Goal: Task Accomplishment & Management: Use online tool/utility

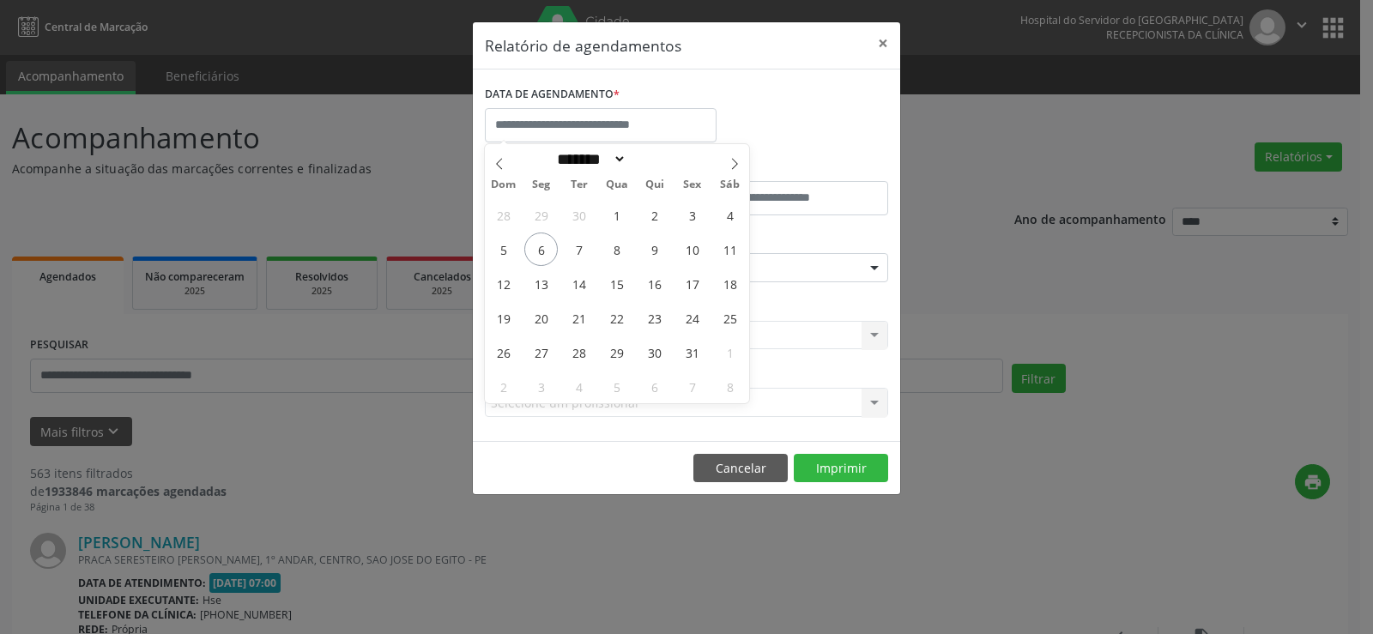
select select "*"
click at [573, 260] on span "7" at bounding box center [578, 249] width 33 height 33
type input "**********"
click at [573, 260] on span "7" at bounding box center [578, 249] width 33 height 33
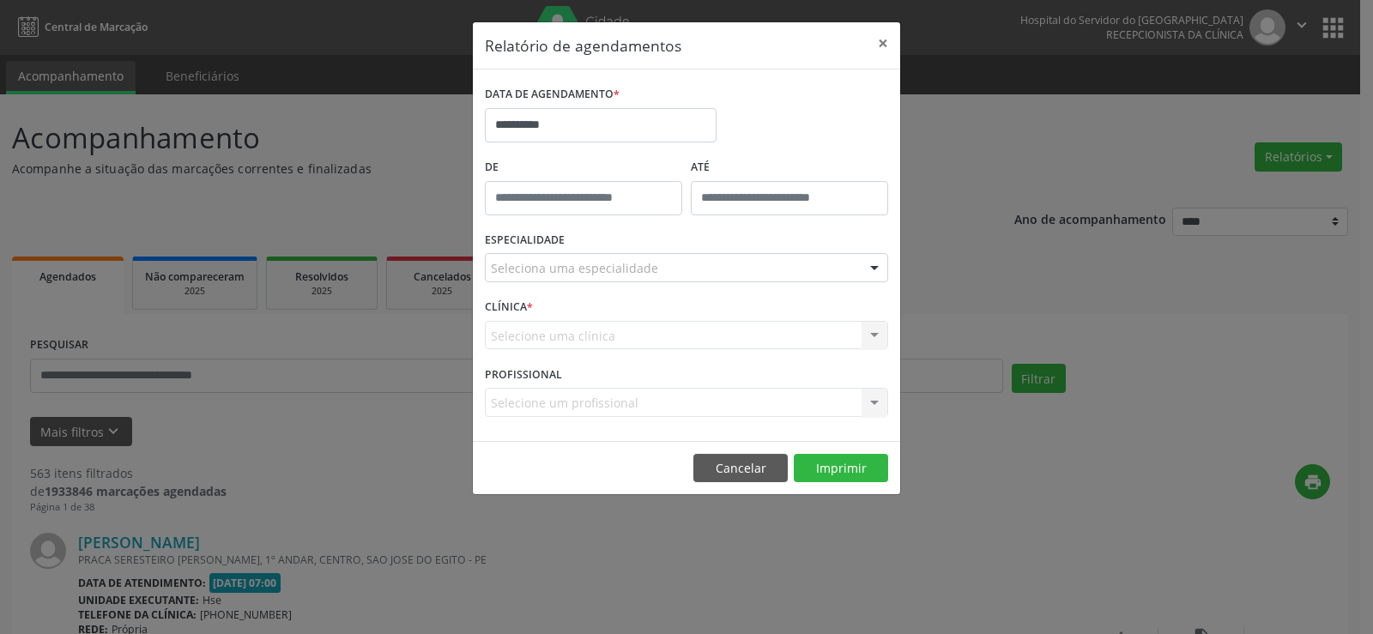
click at [580, 282] on div "ESPECIALIDADE Seleciona uma especialidade Todas as especialidades Alergologia A…" at bounding box center [687, 260] width 412 height 67
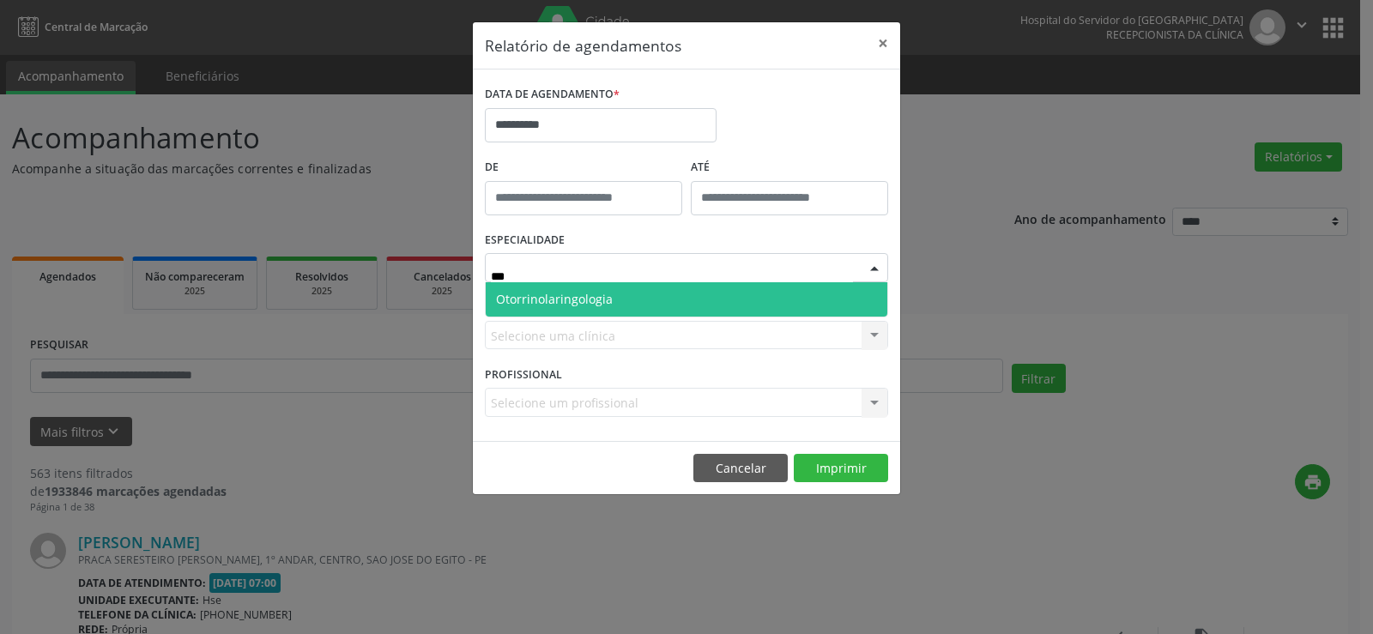
click at [568, 297] on span "Otorrinolaringologia" at bounding box center [554, 299] width 117 height 16
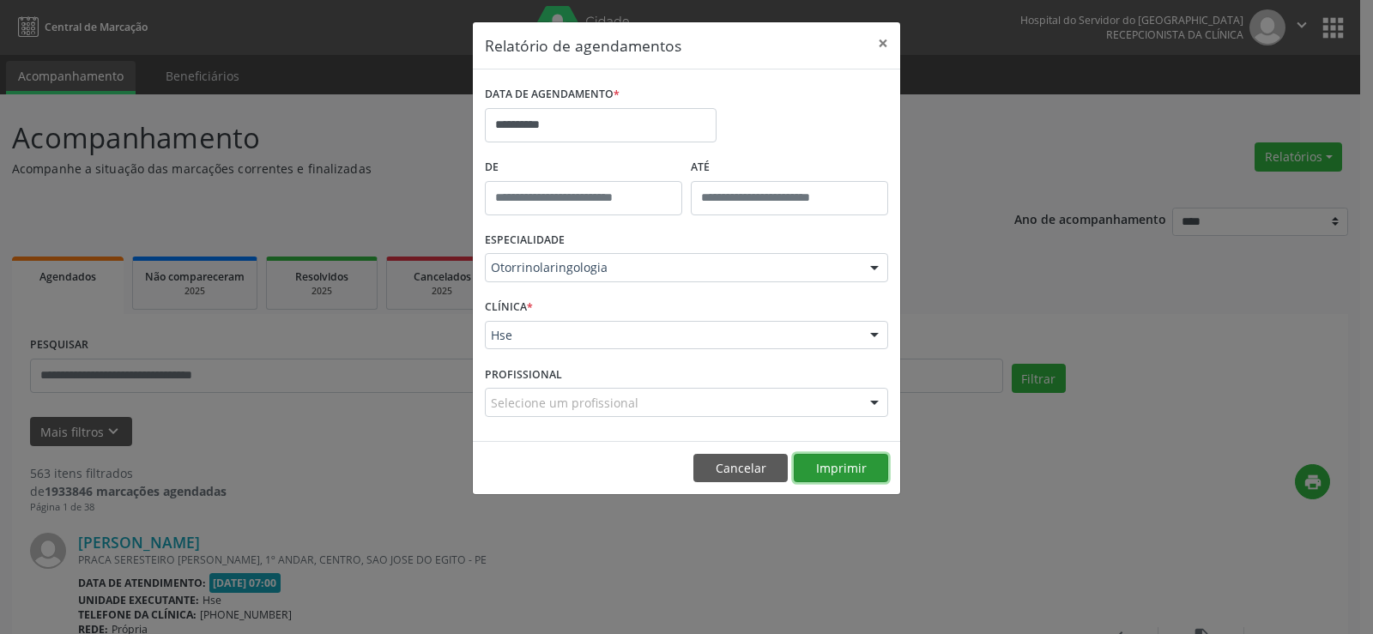
click at [856, 474] on button "Imprimir" at bounding box center [841, 468] width 94 height 29
click at [864, 476] on button "Imprimir" at bounding box center [841, 468] width 94 height 29
click at [856, 464] on button "Imprimir" at bounding box center [841, 468] width 94 height 29
click at [857, 462] on button "Imprimir" at bounding box center [841, 468] width 94 height 29
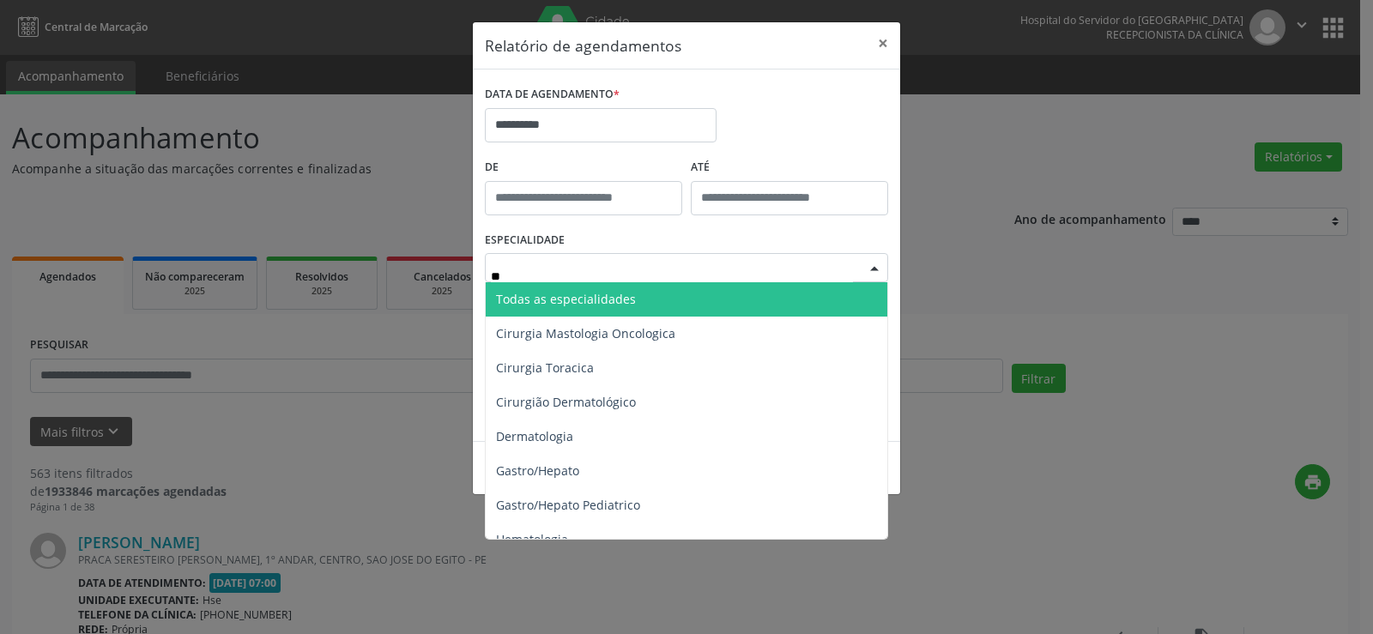
type input "***"
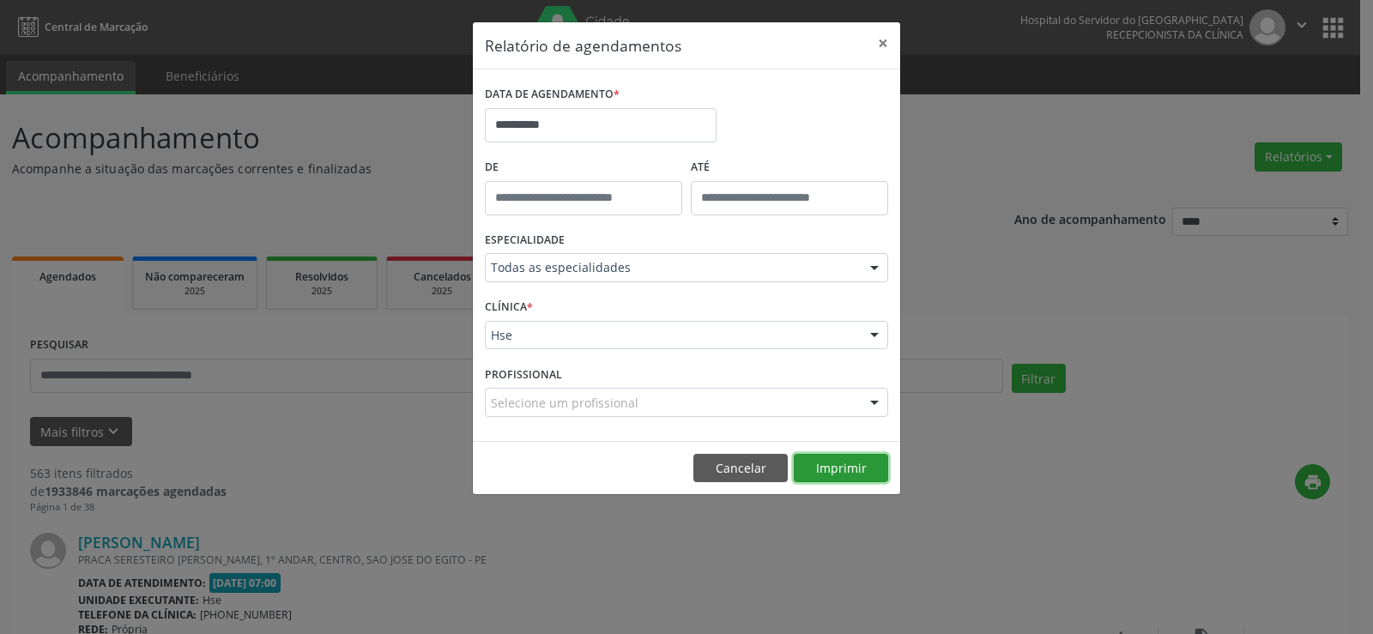
click at [857, 476] on button "Imprimir" at bounding box center [841, 468] width 94 height 29
click at [732, 465] on button "Cancelar" at bounding box center [741, 468] width 94 height 29
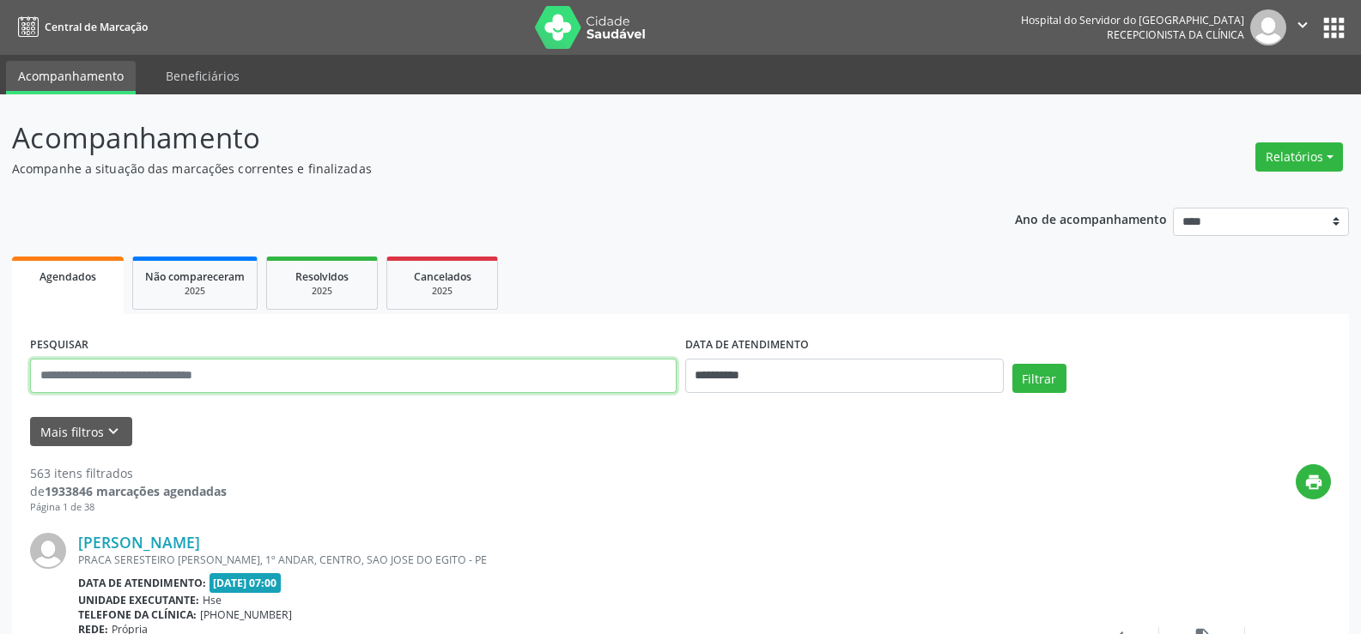
click at [276, 364] on input "text" at bounding box center [353, 376] width 646 height 34
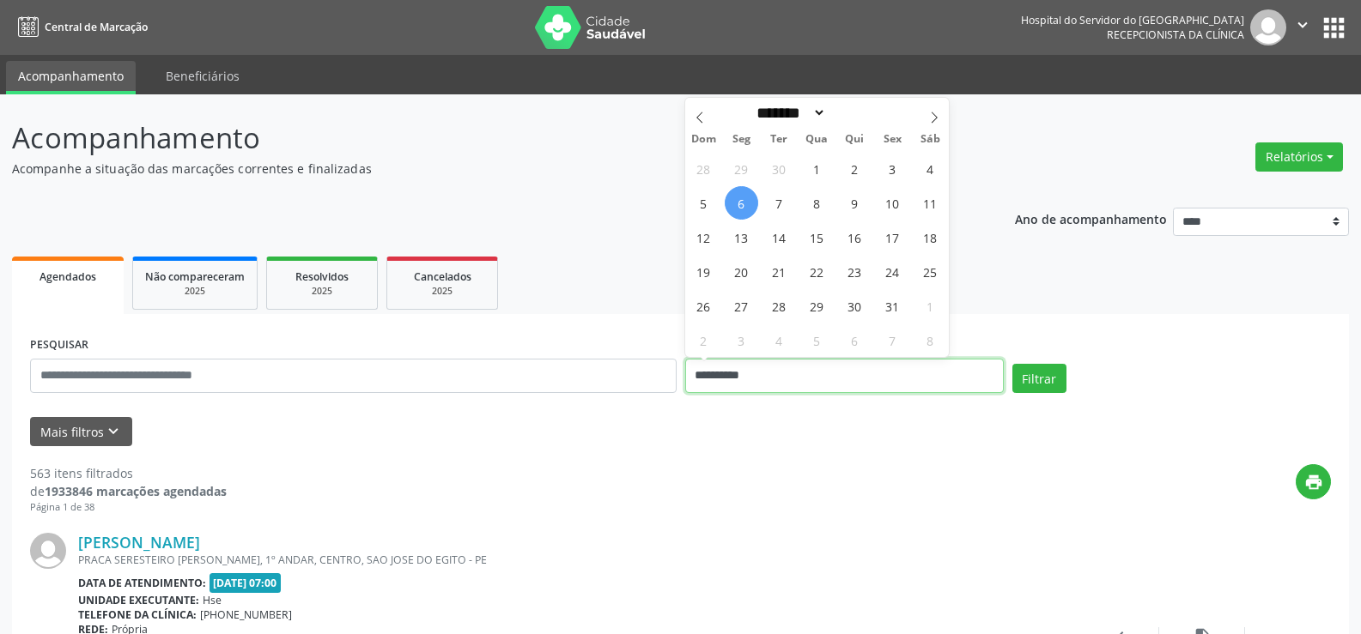
click at [712, 369] on input "**********" at bounding box center [844, 376] width 318 height 34
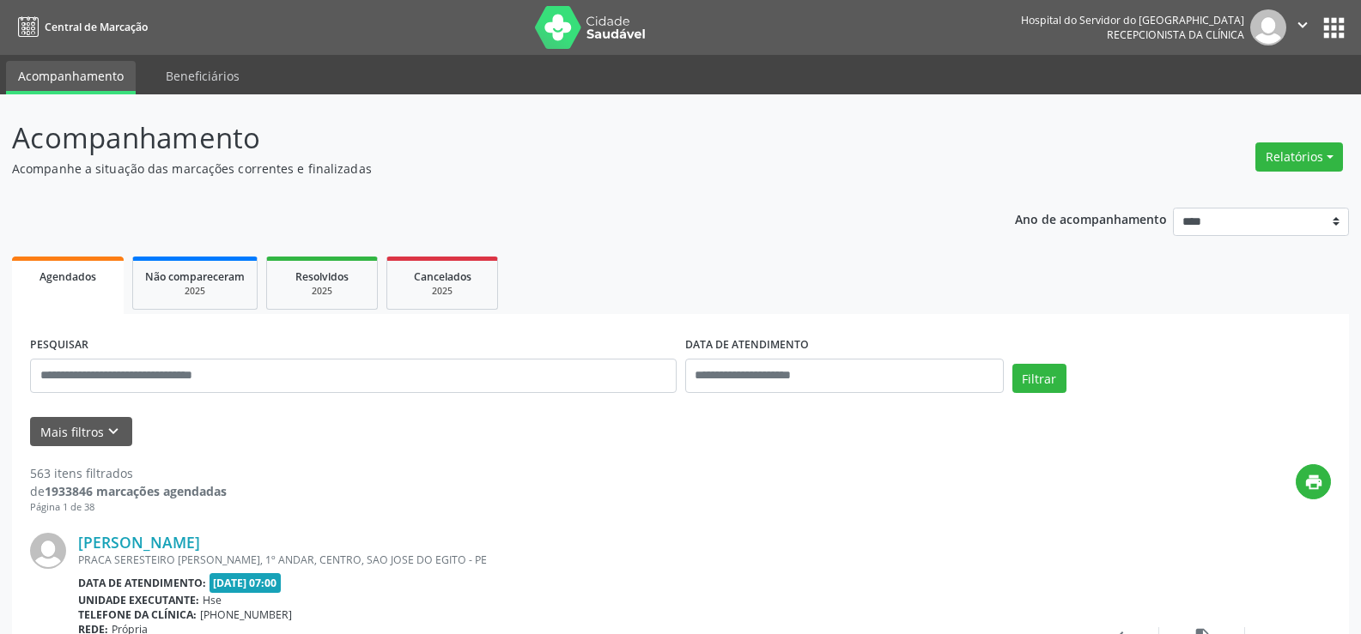
click at [1013, 292] on ul "Agendados Não compareceram 2025 Resolvidos 2025 Cancelados 2025" at bounding box center [680, 283] width 1337 height 62
click at [1272, 149] on button "Relatórios" at bounding box center [1299, 156] width 88 height 29
click at [1214, 185] on link "Agendamentos" at bounding box center [1249, 194] width 185 height 24
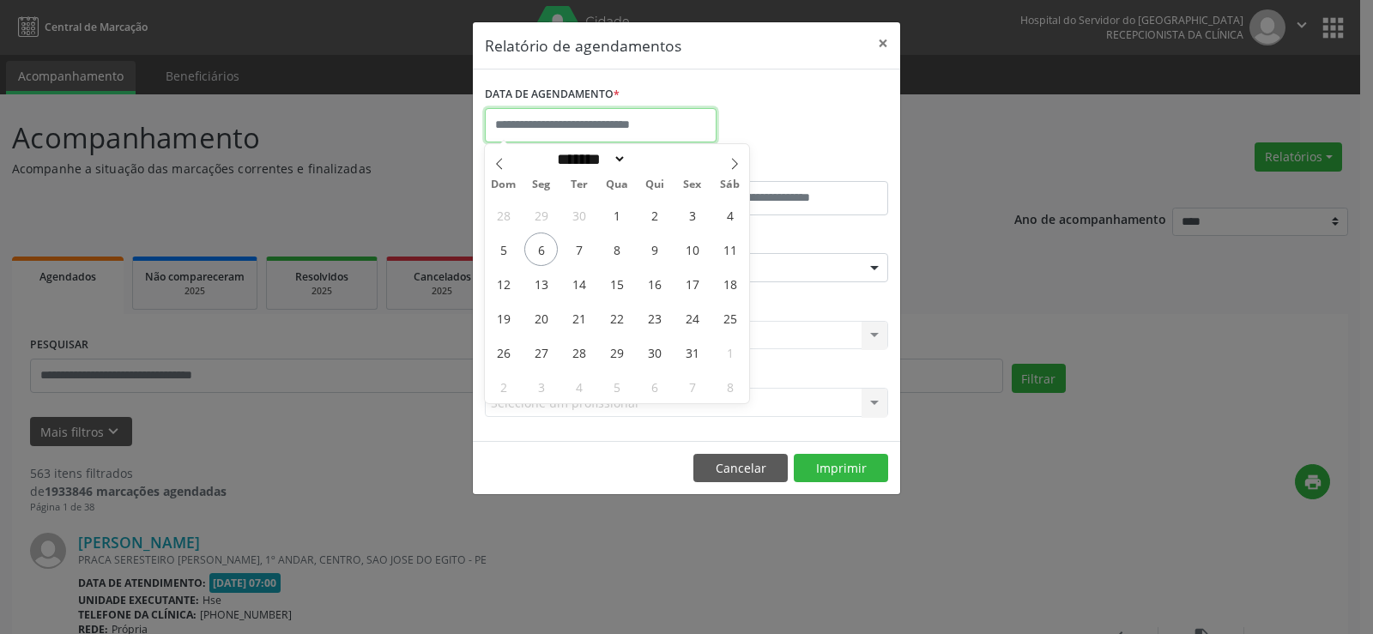
click at [687, 124] on input "text" at bounding box center [601, 125] width 232 height 34
click at [579, 249] on span "7" at bounding box center [578, 249] width 33 height 33
type input "**********"
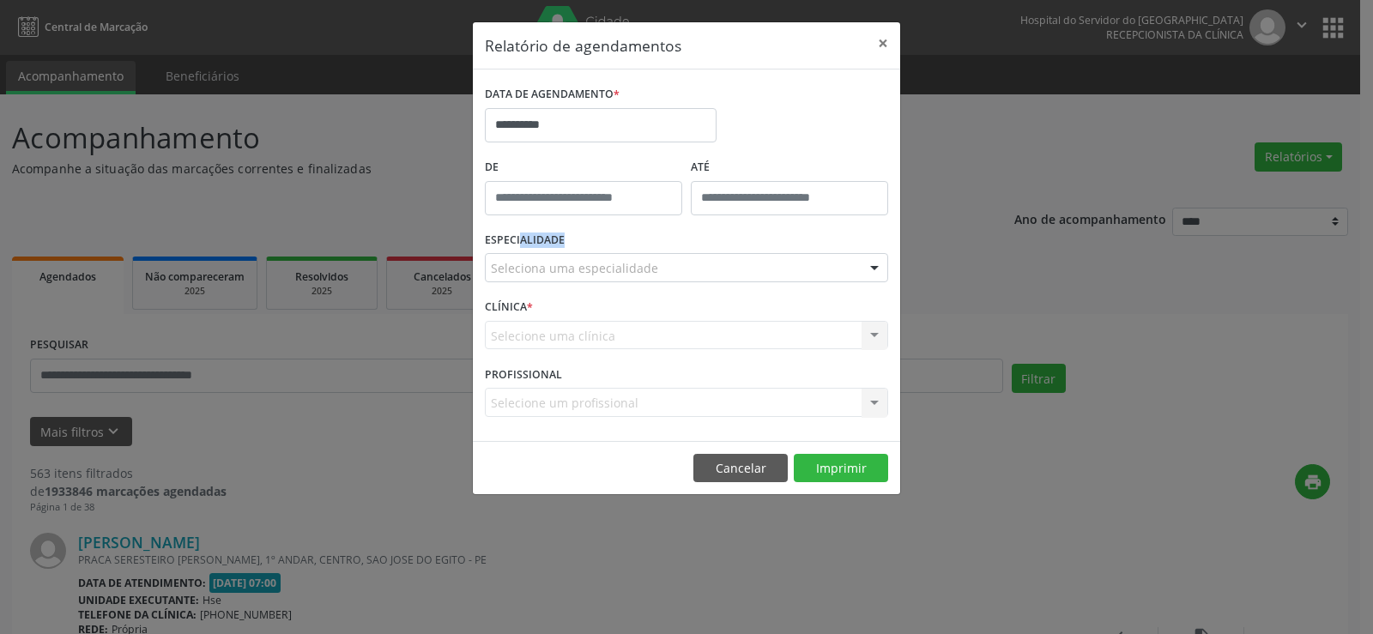
click at [579, 249] on div "ESPECIALIDADE Seleciona uma especialidade Todas as especialidades Alergologia A…" at bounding box center [687, 260] width 412 height 67
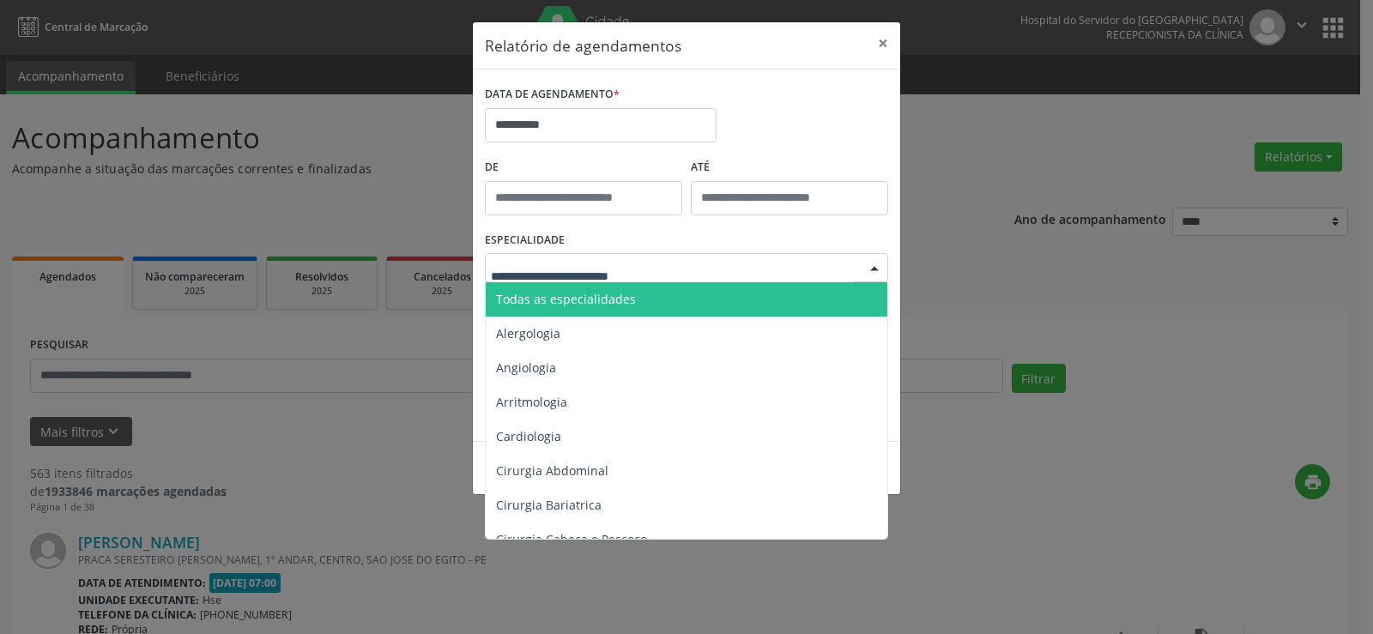
click at [607, 294] on span "Todas as especialidades" at bounding box center [566, 299] width 140 height 16
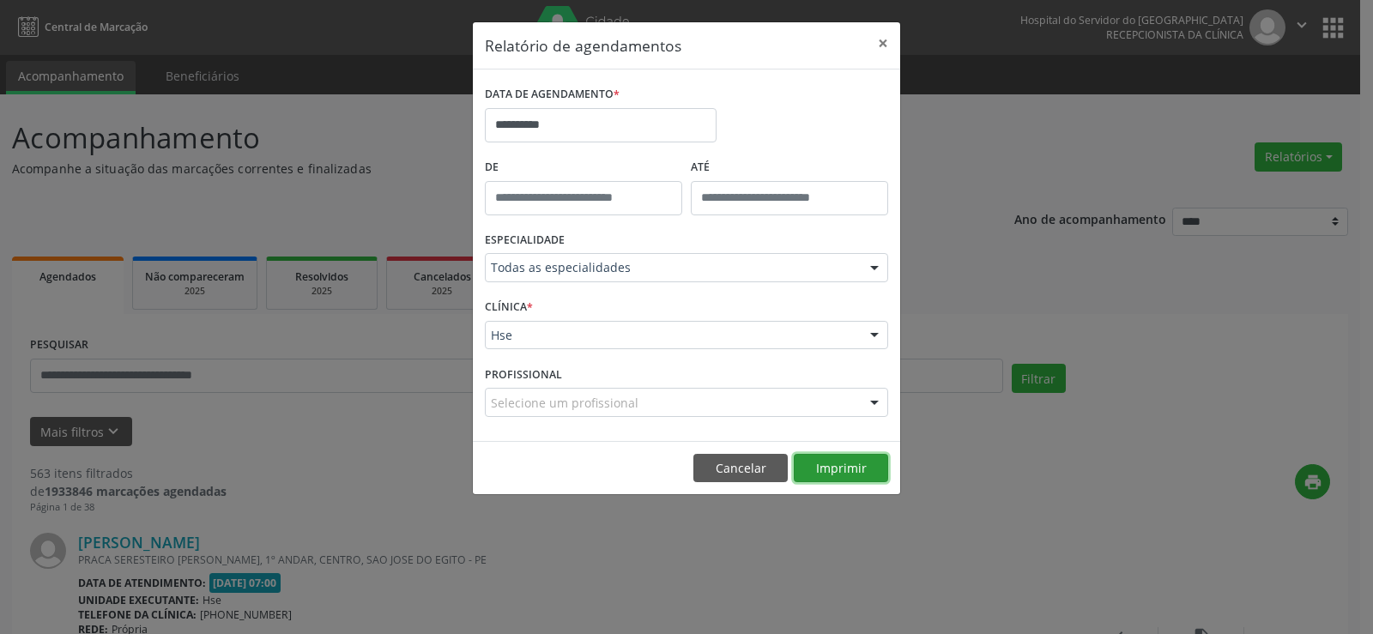
click at [830, 462] on button "Imprimir" at bounding box center [841, 468] width 94 height 29
